Goal: Task Accomplishment & Management: Manage account settings

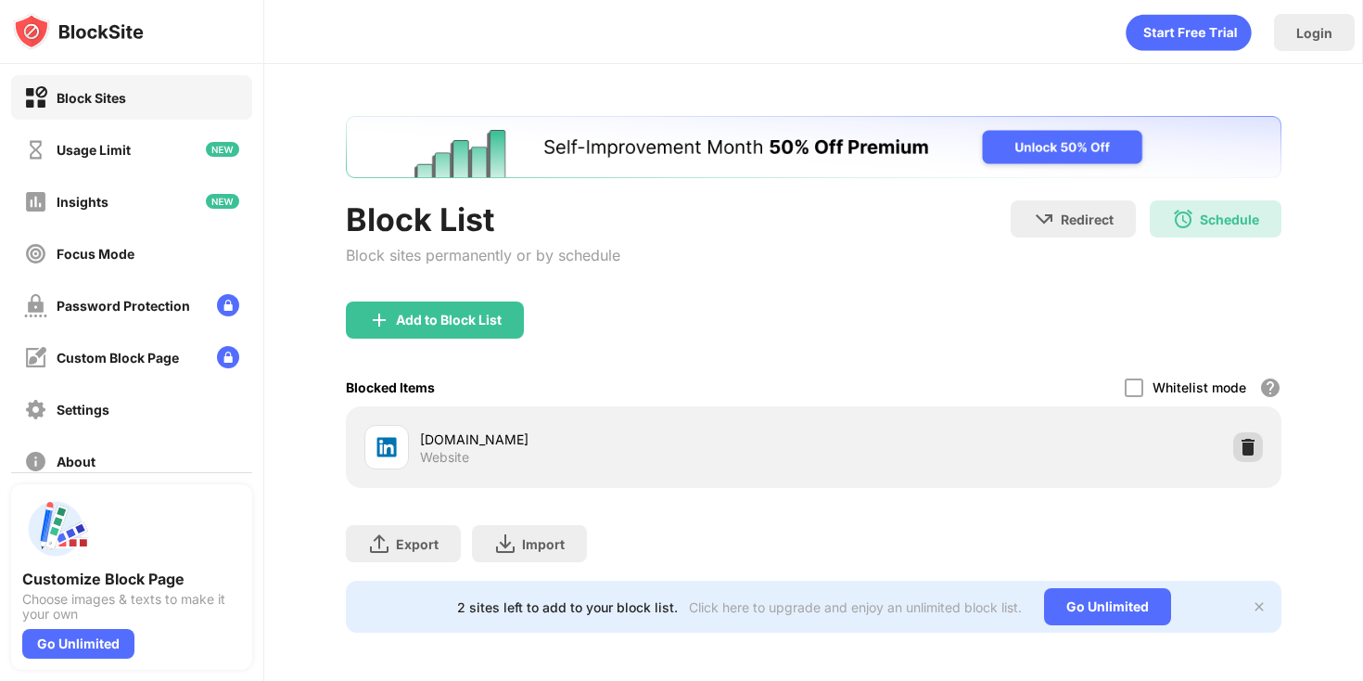
click at [1244, 442] on img at bounding box center [1248, 447] width 19 height 19
